Goal: Information Seeking & Learning: Understand process/instructions

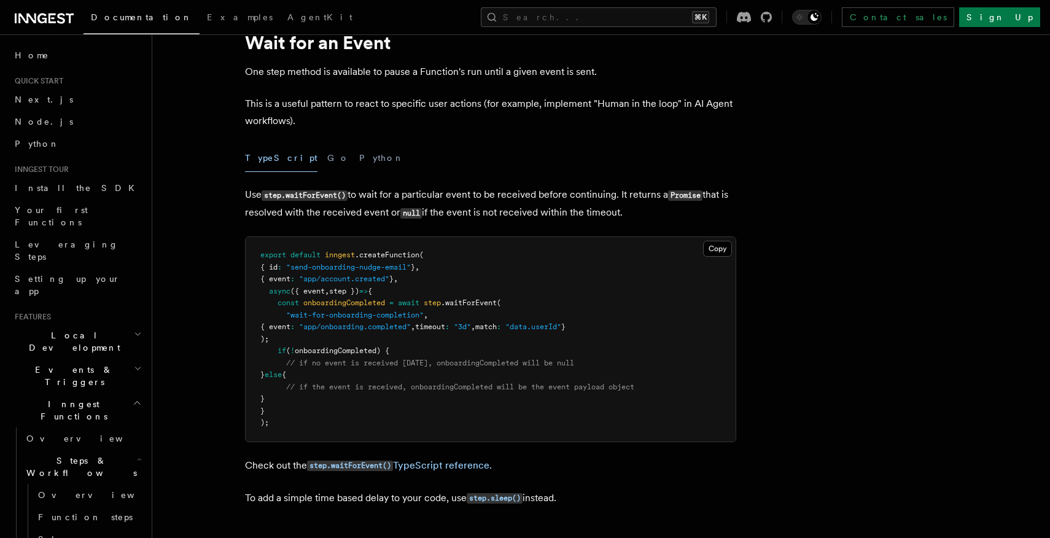
scroll to position [53, 0]
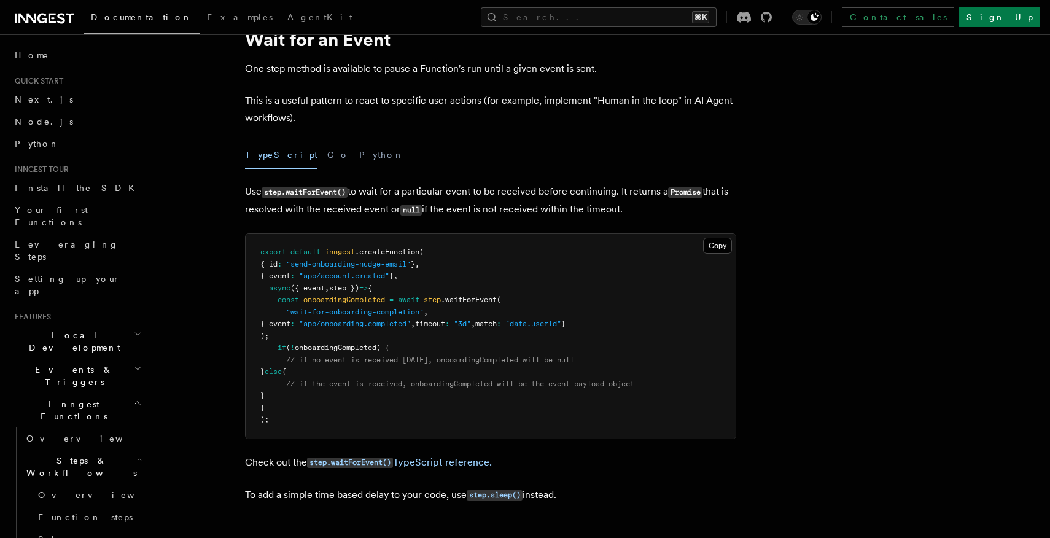
click at [487, 184] on p "Use step.waitForEvent() to wait for a particular event to be received before co…" at bounding box center [490, 201] width 491 height 36
click at [487, 190] on p "Use step.waitForEvent() to wait for a particular event to be received before co…" at bounding box center [490, 201] width 491 height 36
click at [504, 198] on p "Use step.waitForEvent() to wait for a particular event to be received before co…" at bounding box center [490, 201] width 491 height 36
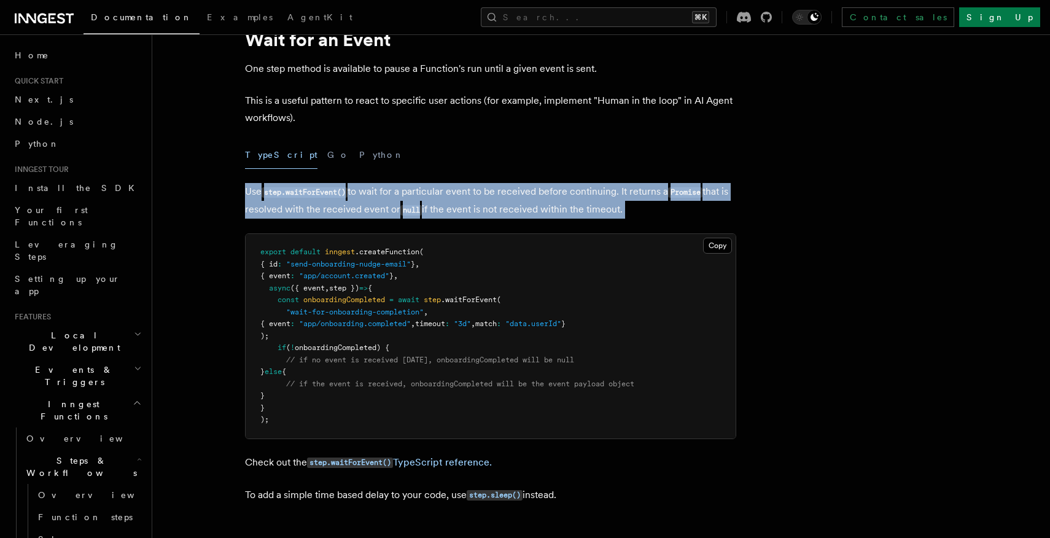
click at [504, 198] on p "Use step.waitForEvent() to wait for a particular event to be received before co…" at bounding box center [490, 201] width 491 height 36
click at [509, 208] on p "Use step.waitForEvent() to wait for a particular event to be received before co…" at bounding box center [490, 201] width 491 height 36
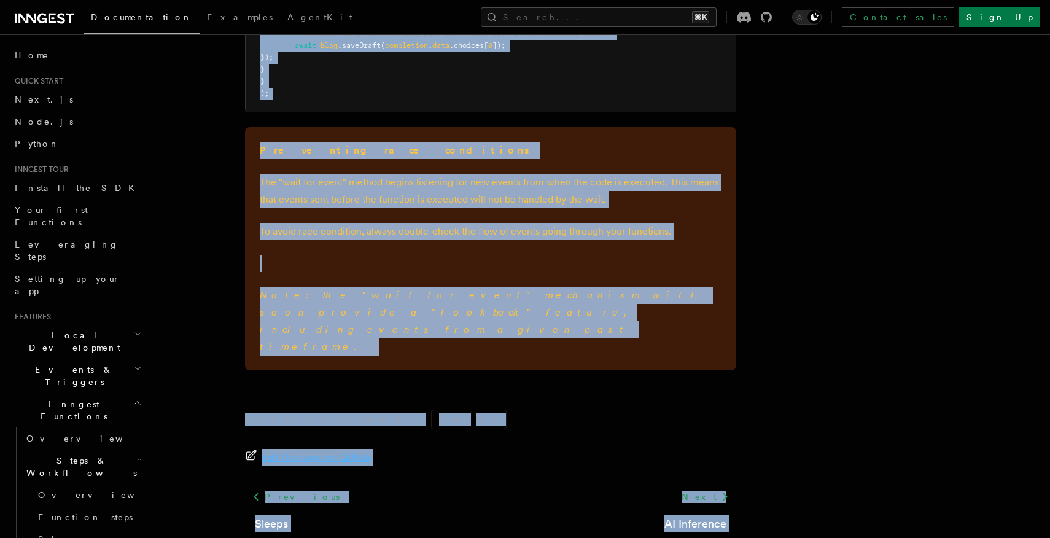
scroll to position [1866, 0]
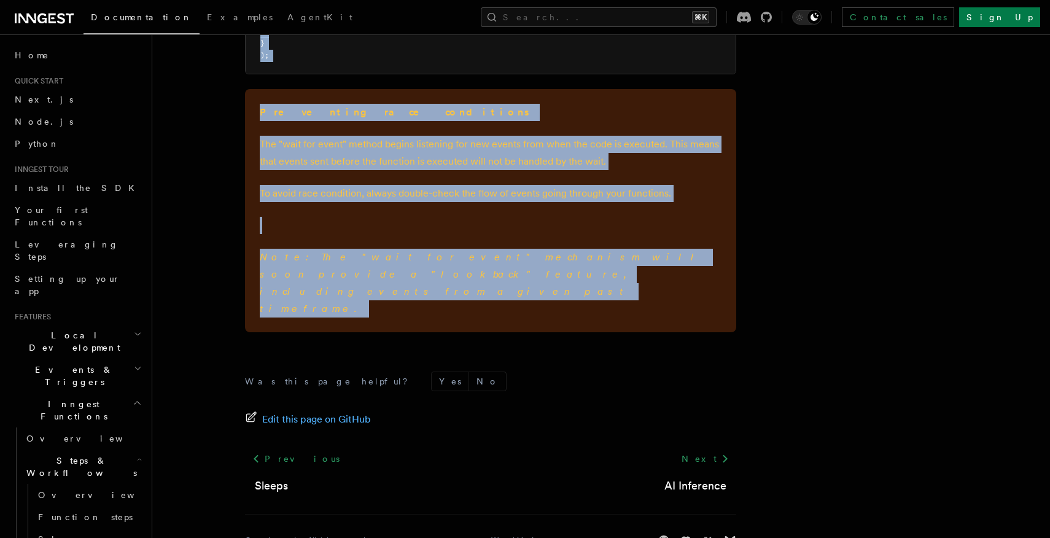
drag, startPoint x: 232, startPoint y: 64, endPoint x: 494, endPoint y: 291, distance: 346.9
copy article "Features Inngest Functions Steps & Workflows Wait for an Event One step method …"
click at [494, 291] on div "Preventing race conditions The "wait for event" method begins listening for new…" at bounding box center [490, 210] width 491 height 243
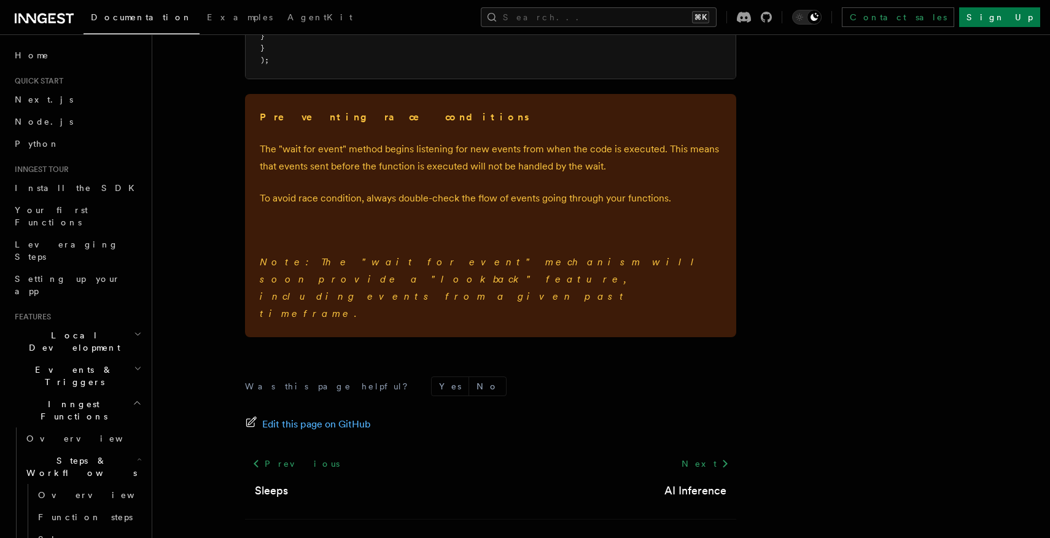
scroll to position [1853, 0]
